Goal: Complete application form

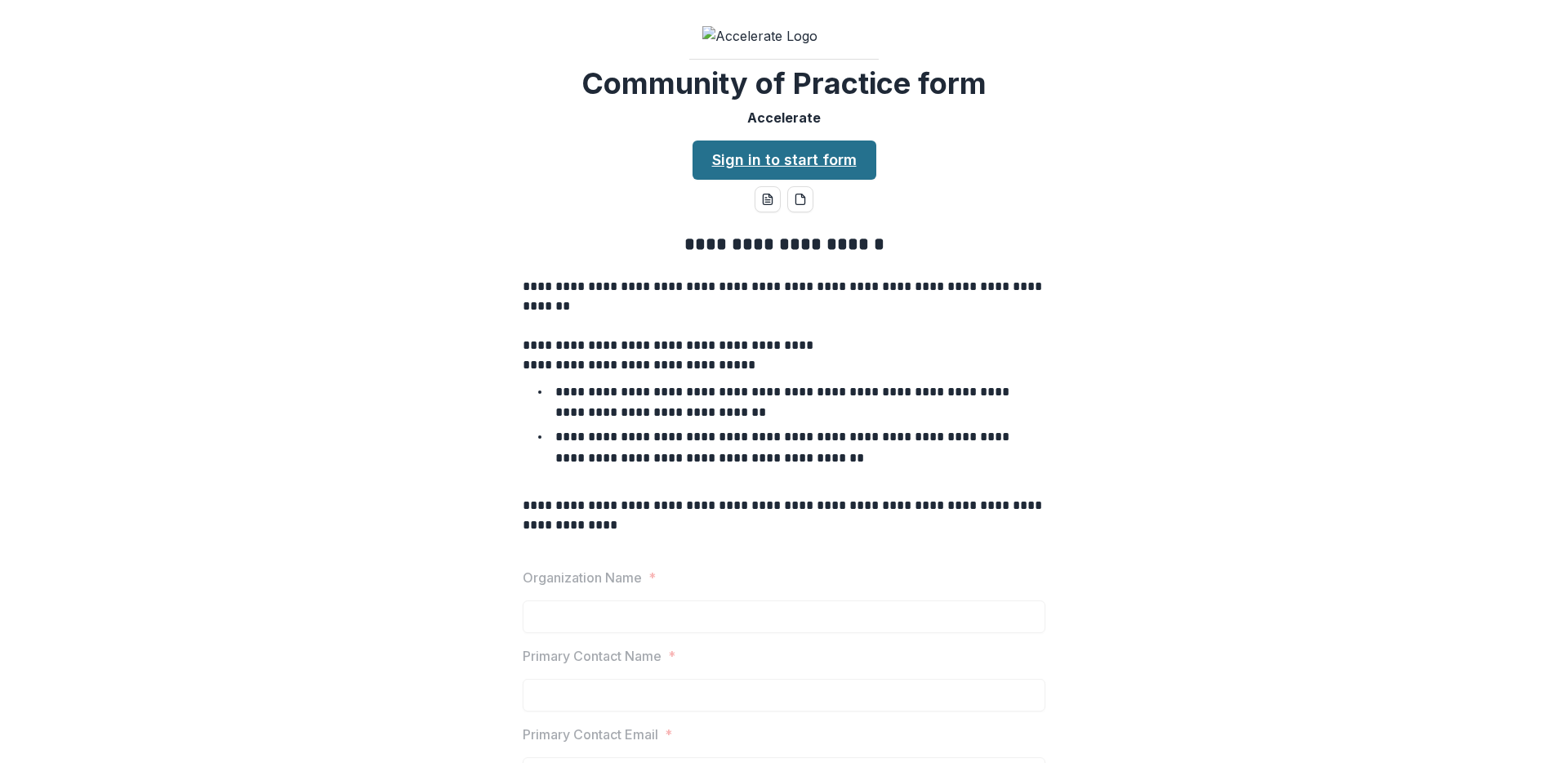
click at [795, 180] on link "Sign in to start form" at bounding box center [784, 159] width 184 height 39
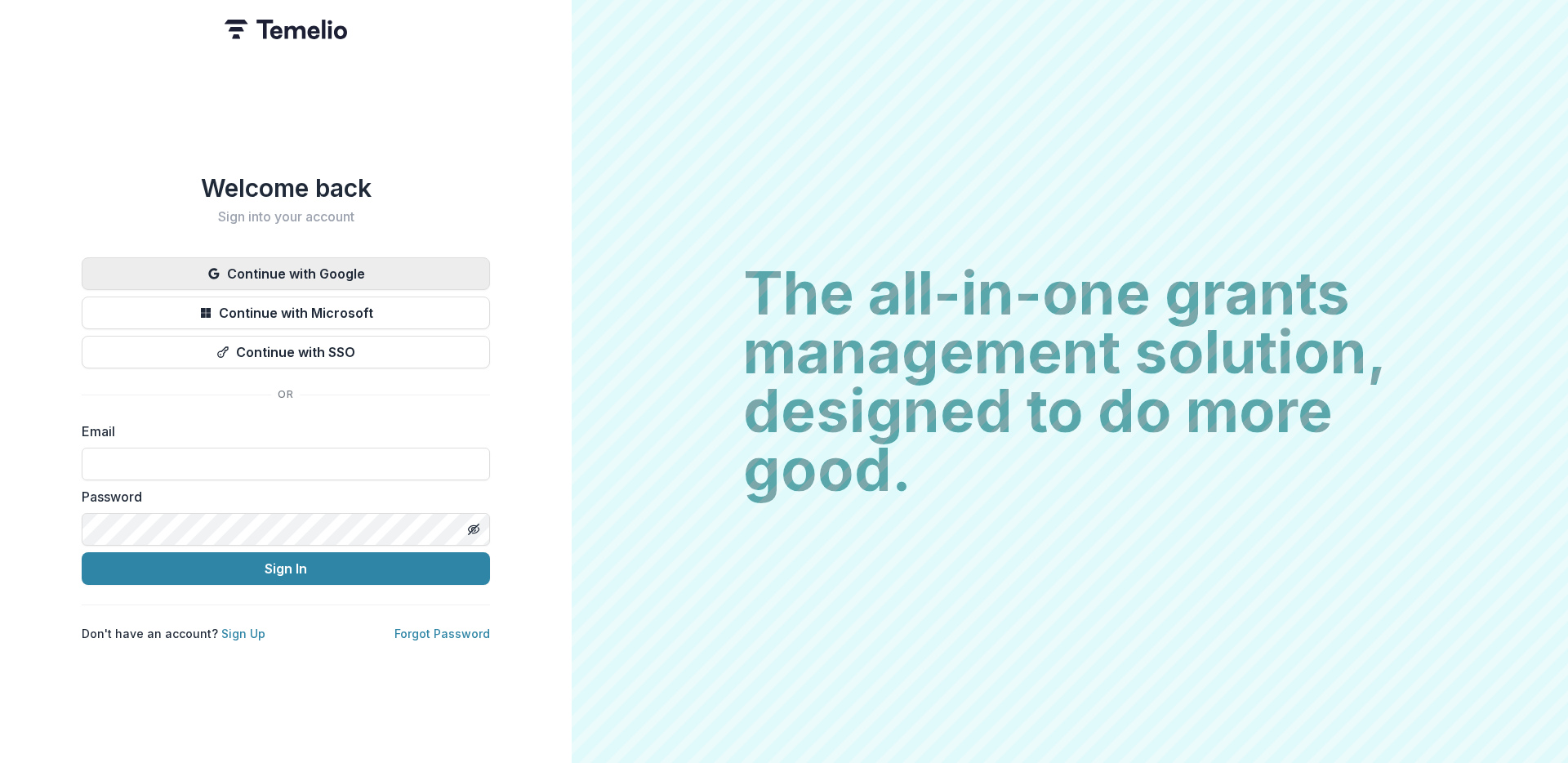
click at [300, 278] on button "Continue with Google" at bounding box center [285, 273] width 408 height 33
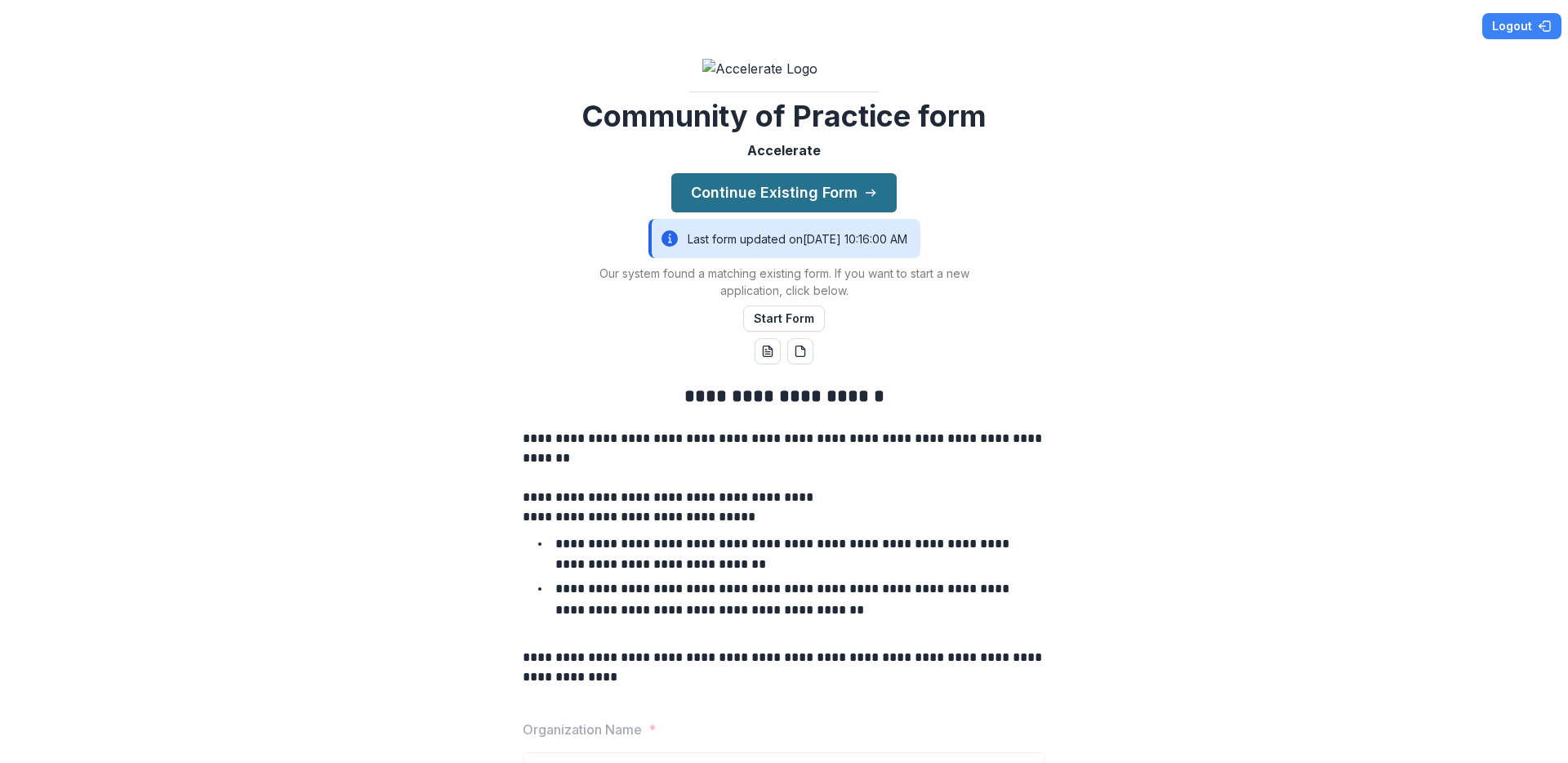
click at [797, 213] on button "Continue Existing Form" at bounding box center [784, 192] width 225 height 39
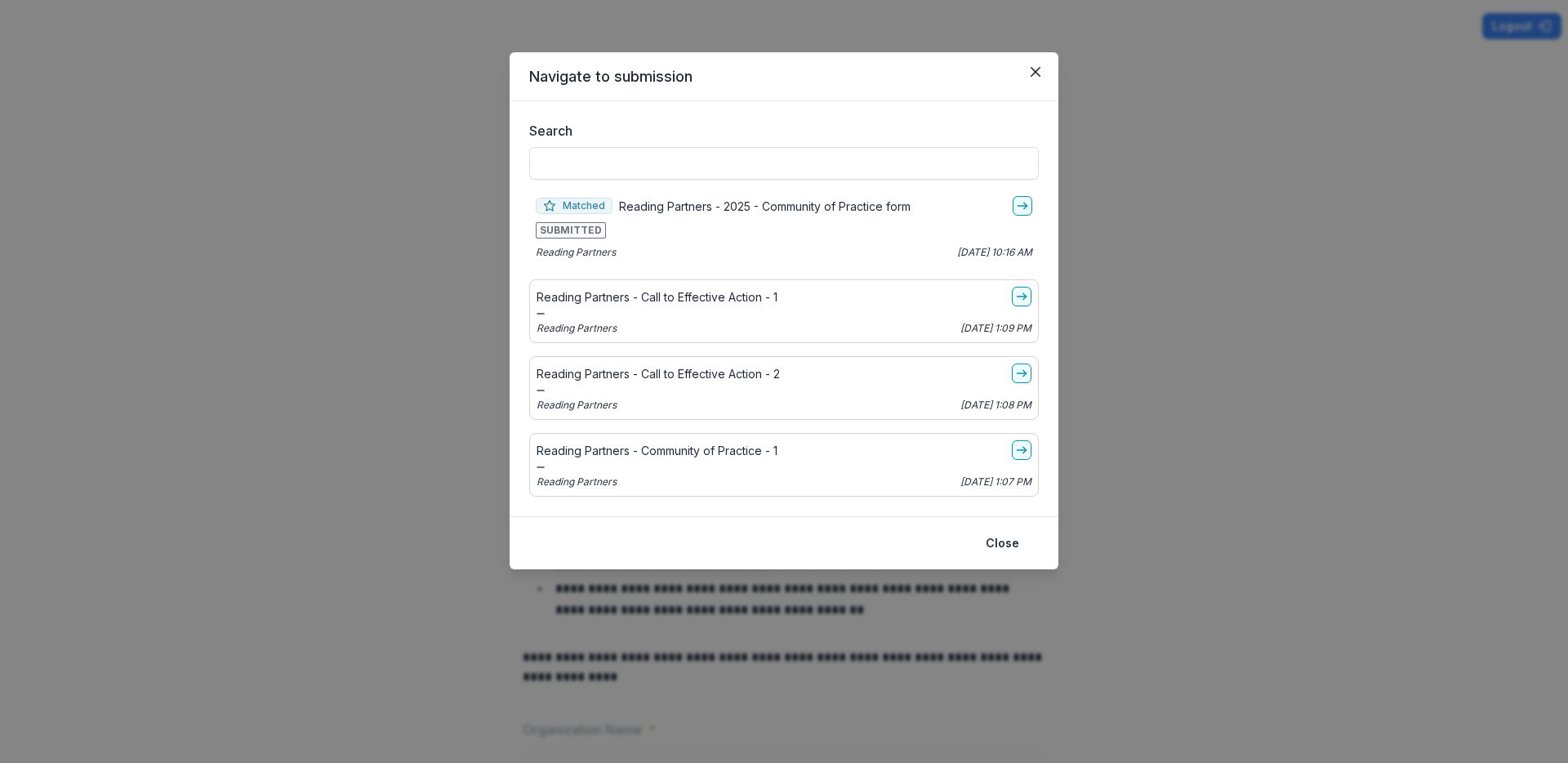
click at [803, 458] on div "Reading Partners - Community of Practice - 1" at bounding box center [784, 450] width 495 height 20
click at [1017, 454] on icon "go-to" at bounding box center [1021, 450] width 13 height 13
